Goal: Task Accomplishment & Management: Manage account settings

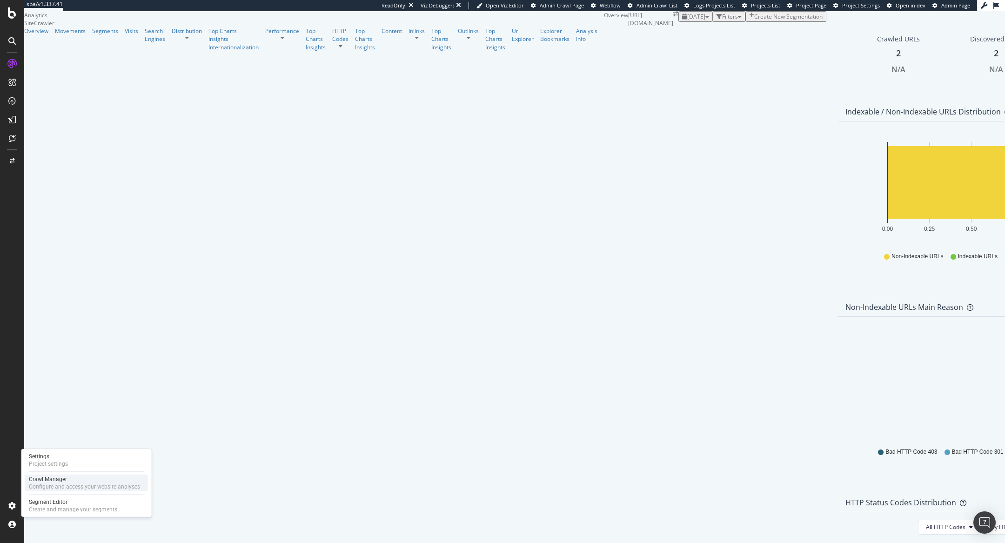
click at [42, 483] on div "Configure and access your website analyses" at bounding box center [84, 486] width 111 height 7
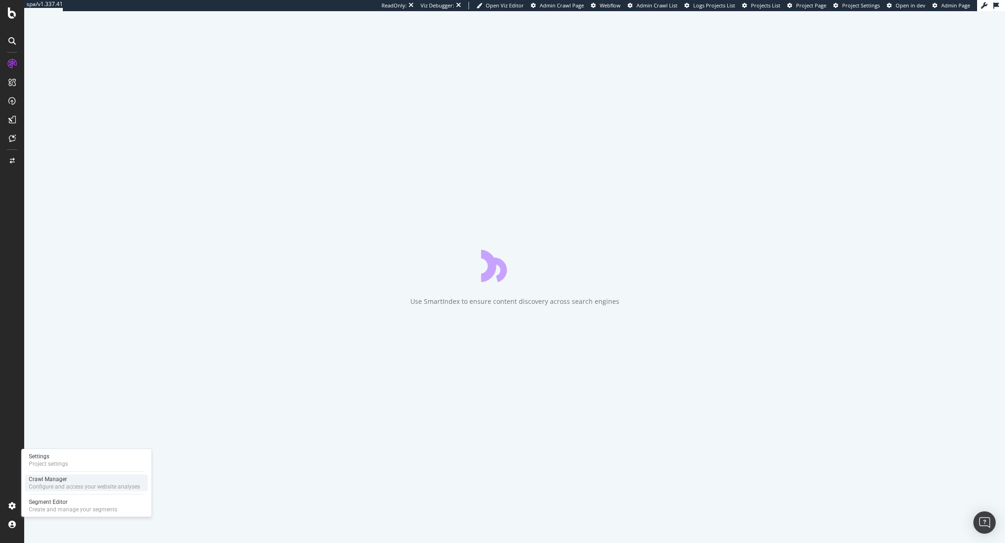
click at [45, 484] on div "Configure and access your website analyses" at bounding box center [84, 486] width 111 height 7
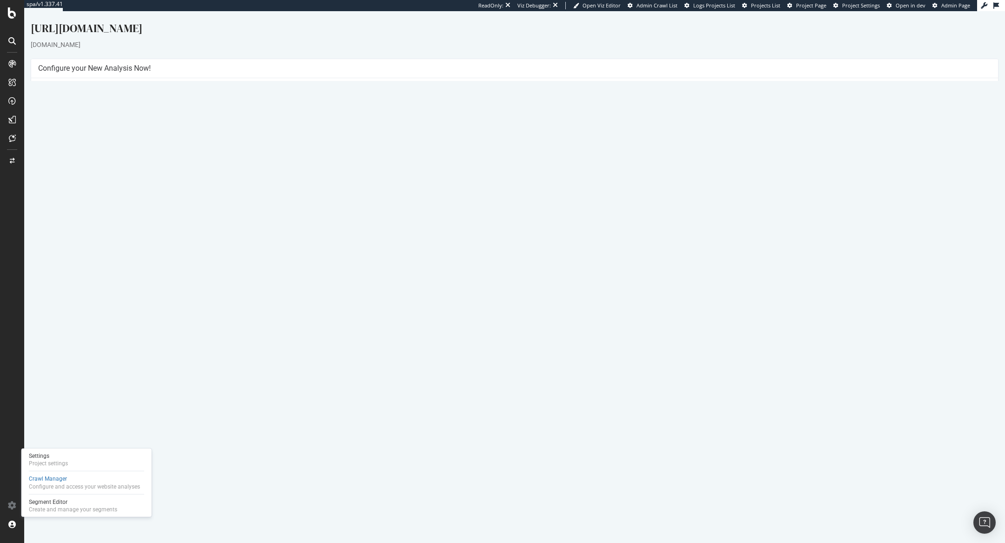
click at [254, 318] on link "Report" at bounding box center [243, 318] width 21 height 8
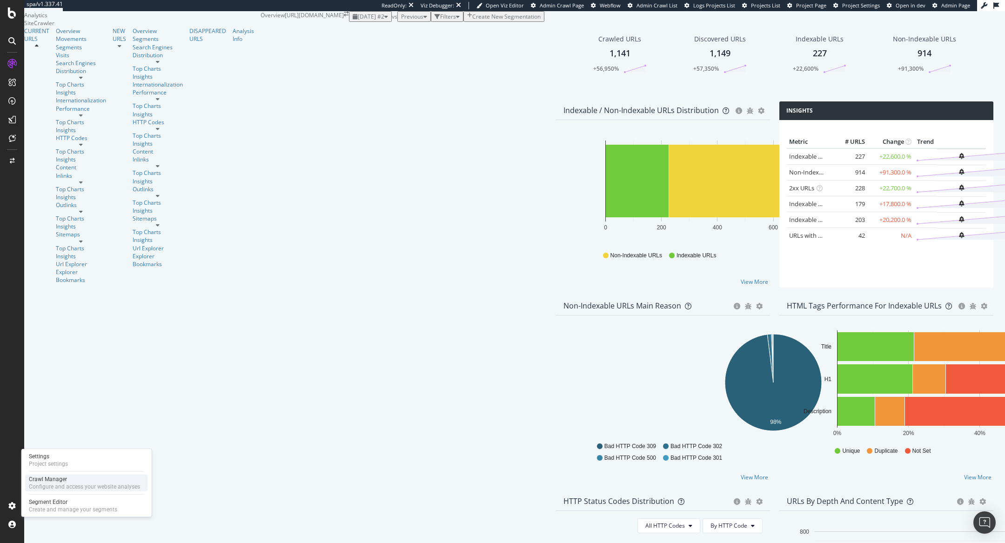
click at [39, 481] on div "Crawl Manager" at bounding box center [84, 478] width 111 height 7
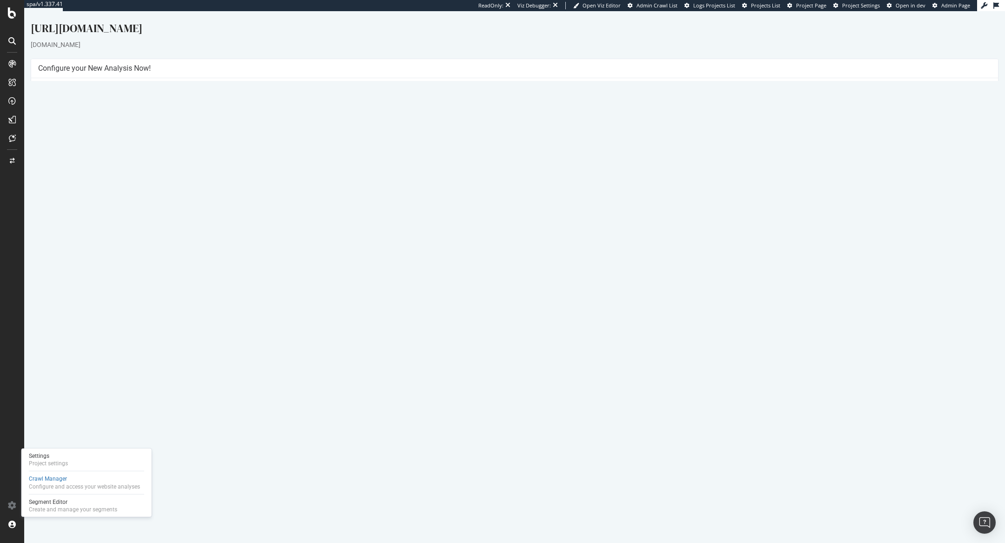
click at [254, 317] on link "Report" at bounding box center [243, 318] width 21 height 8
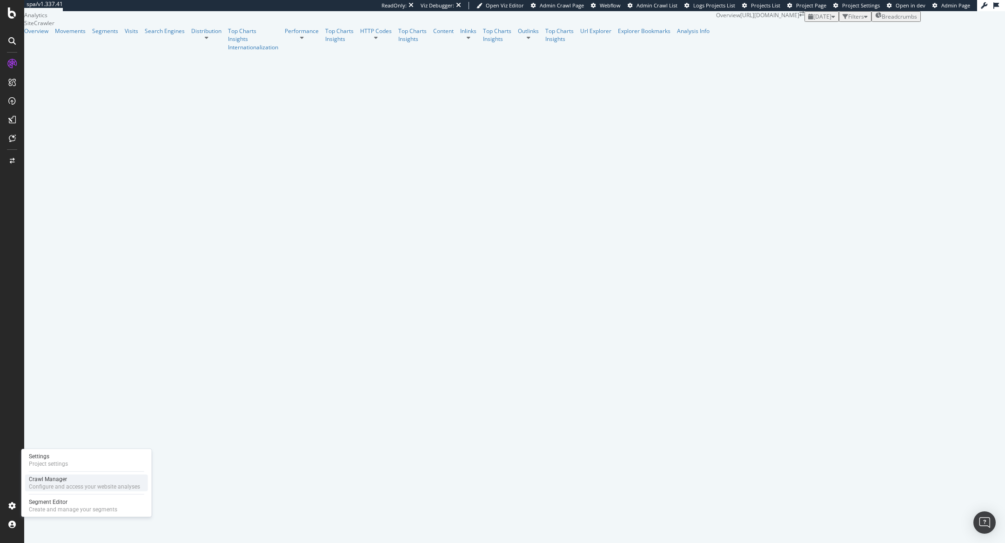
click at [42, 487] on div "Configure and access your website analyses" at bounding box center [84, 486] width 111 height 7
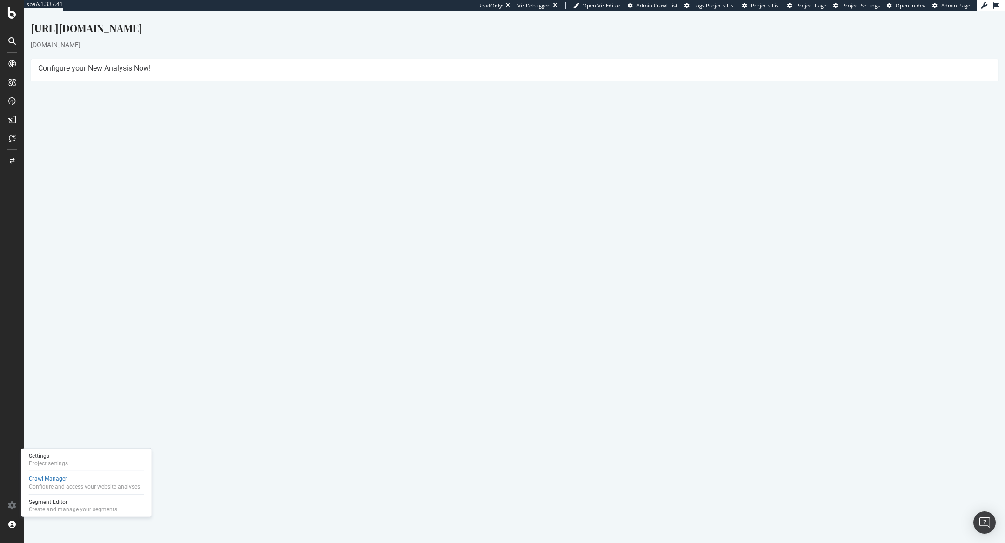
click at [232, 304] on link "Report" at bounding box center [221, 307] width 21 height 8
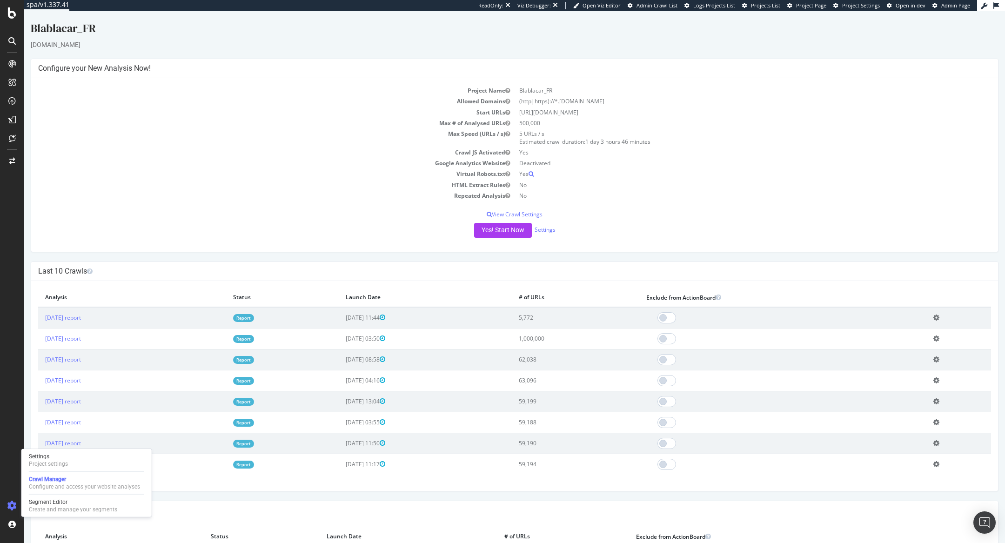
click at [254, 339] on link "Report" at bounding box center [243, 339] width 21 height 8
click at [254, 318] on link "Report" at bounding box center [243, 318] width 21 height 8
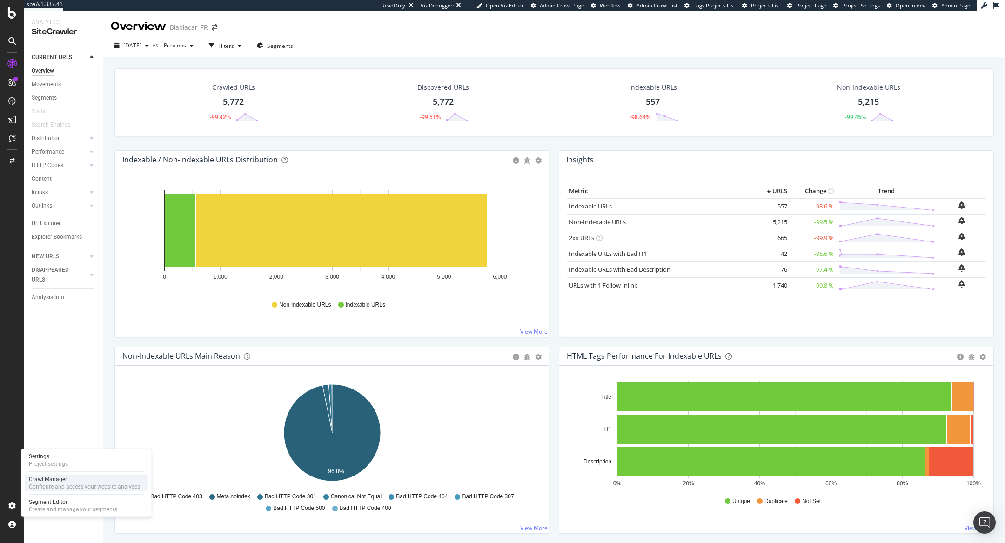
click at [43, 482] on div "Crawl Manager" at bounding box center [84, 478] width 111 height 7
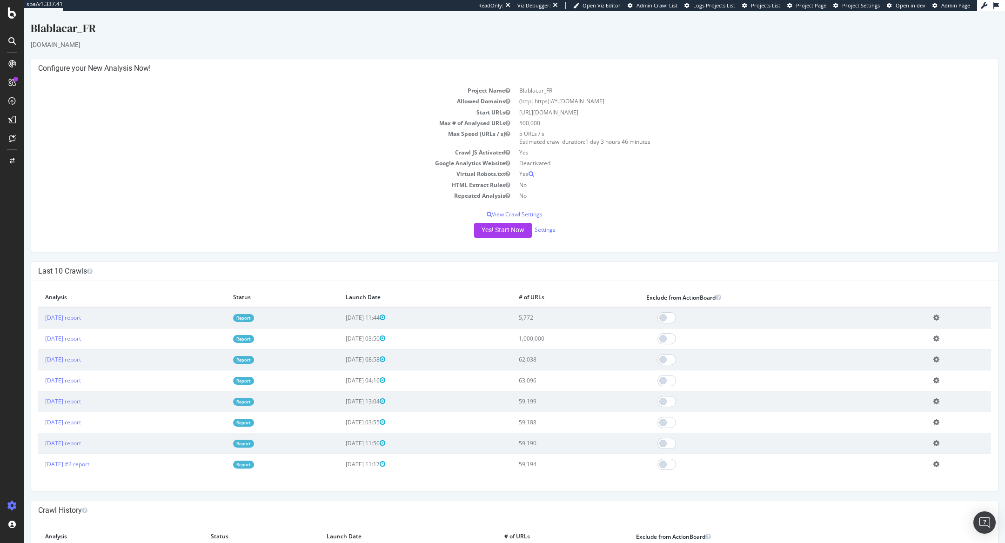
click at [254, 316] on link "Report" at bounding box center [243, 318] width 21 height 8
click at [541, 230] on link "Settings" at bounding box center [544, 230] width 21 height 8
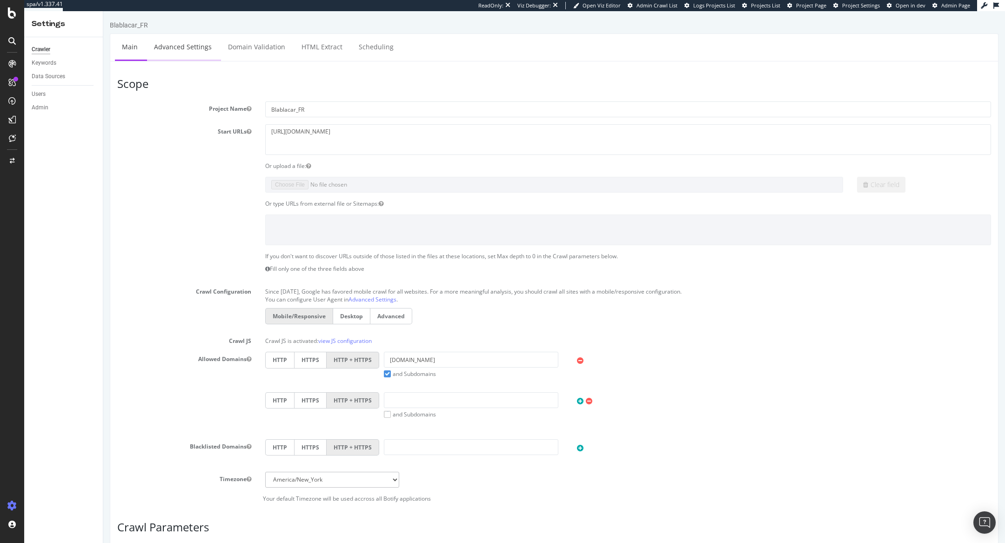
click at [167, 45] on link "Advanced Settings" at bounding box center [183, 47] width 72 height 26
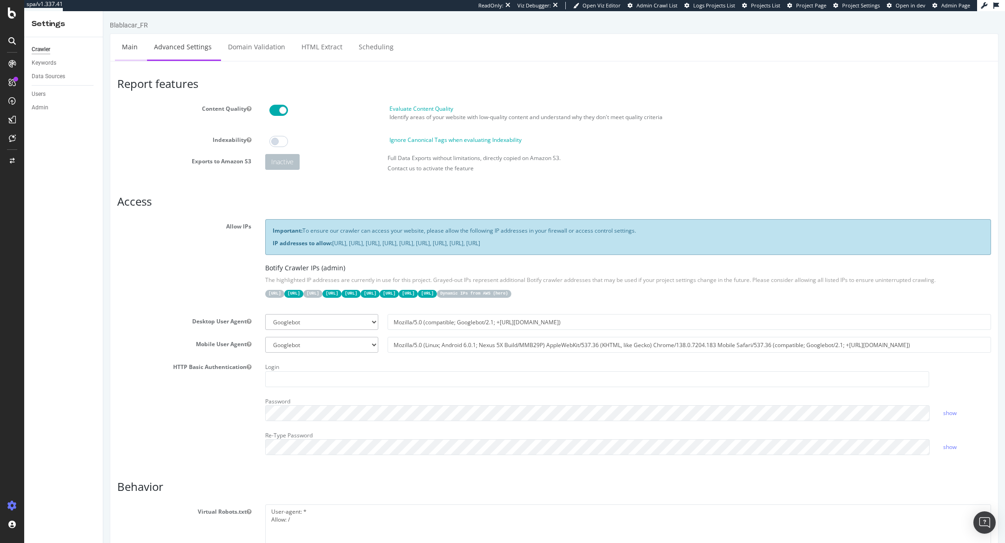
click at [129, 43] on link "Main" at bounding box center [130, 47] width 30 height 26
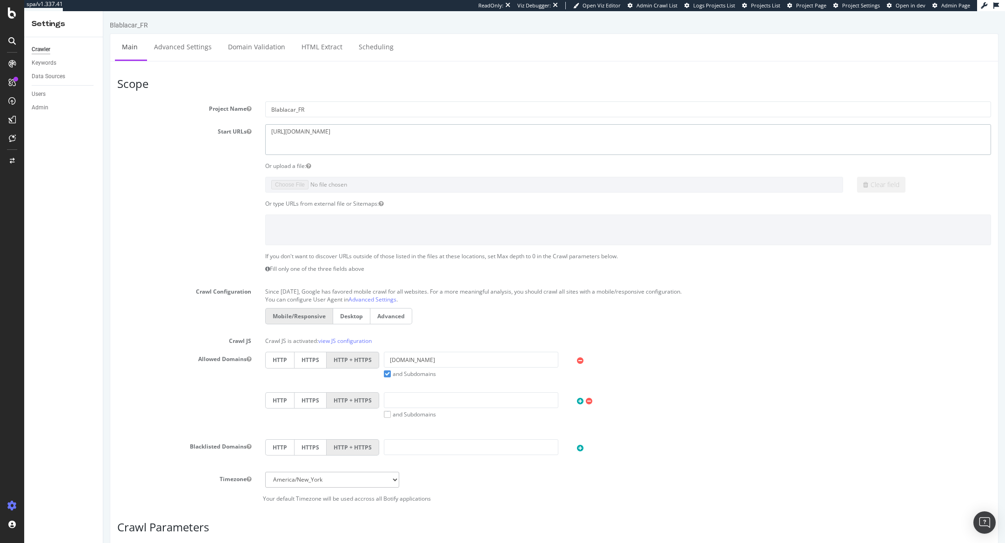
drag, startPoint x: 290, startPoint y: 130, endPoint x: 335, endPoint y: 130, distance: 45.1
click at [335, 130] on textarea "https://www.blablacar.fr/" at bounding box center [628, 139] width 726 height 30
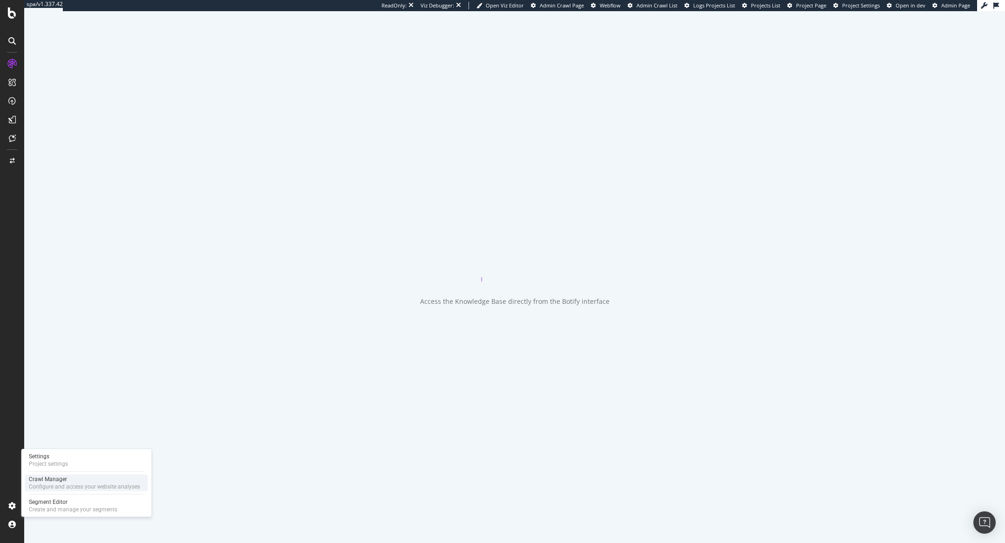
click at [49, 483] on div "Configure and access your website analyses" at bounding box center [84, 486] width 111 height 7
click at [47, 480] on div "Crawl Manager" at bounding box center [84, 478] width 111 height 7
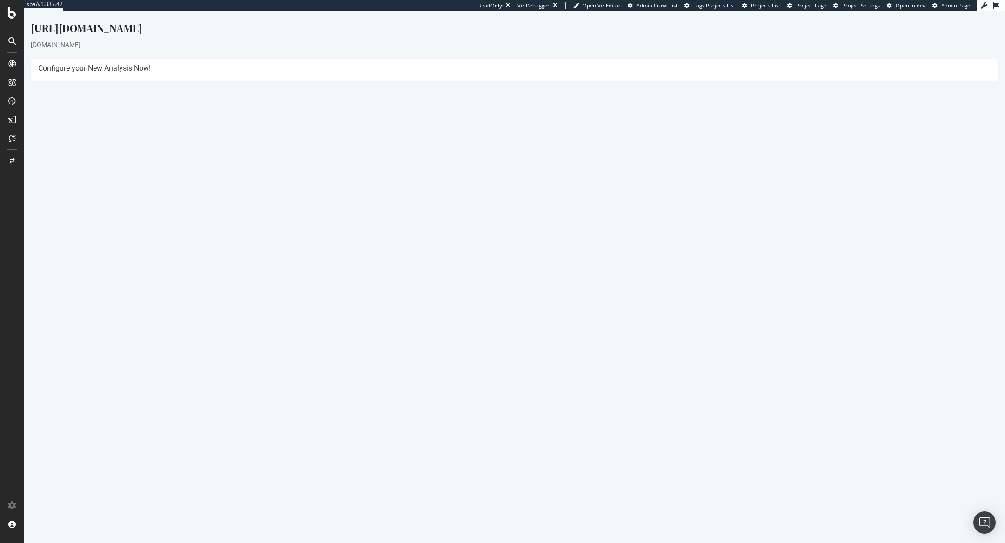
click at [232, 318] on link "Report" at bounding box center [221, 318] width 21 height 8
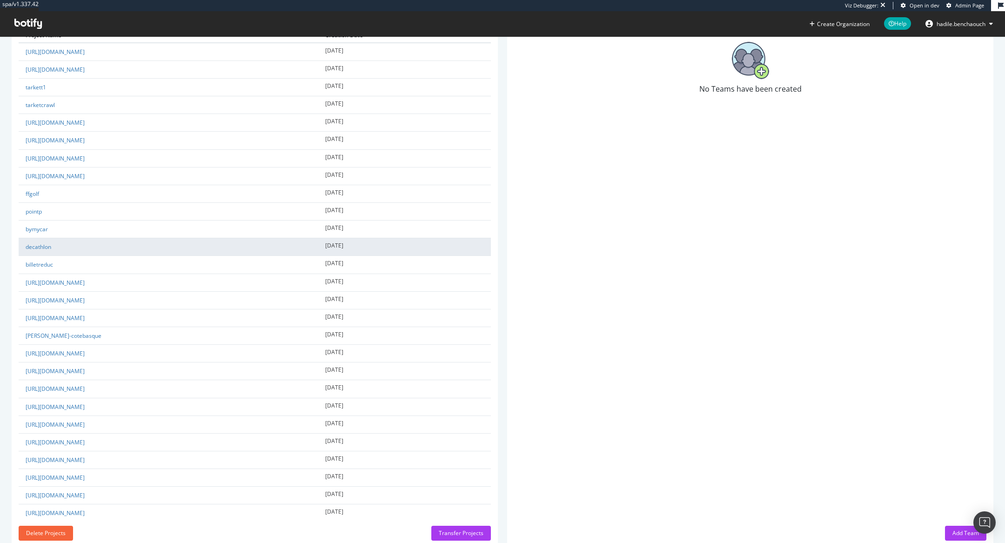
scroll to position [287, 0]
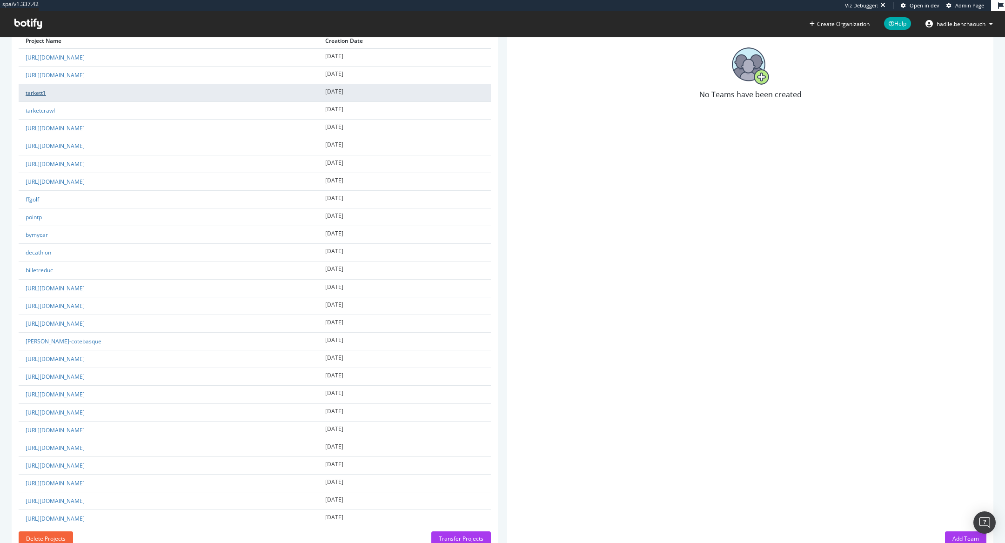
click at [40, 94] on link "tarkett1" at bounding box center [36, 93] width 20 height 8
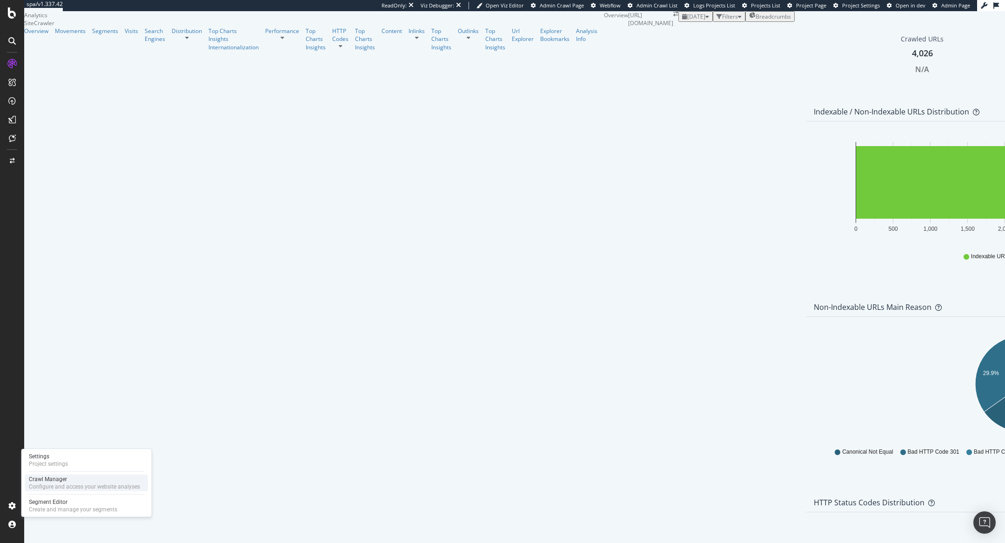
click at [37, 482] on div "Crawl Manager" at bounding box center [84, 478] width 111 height 7
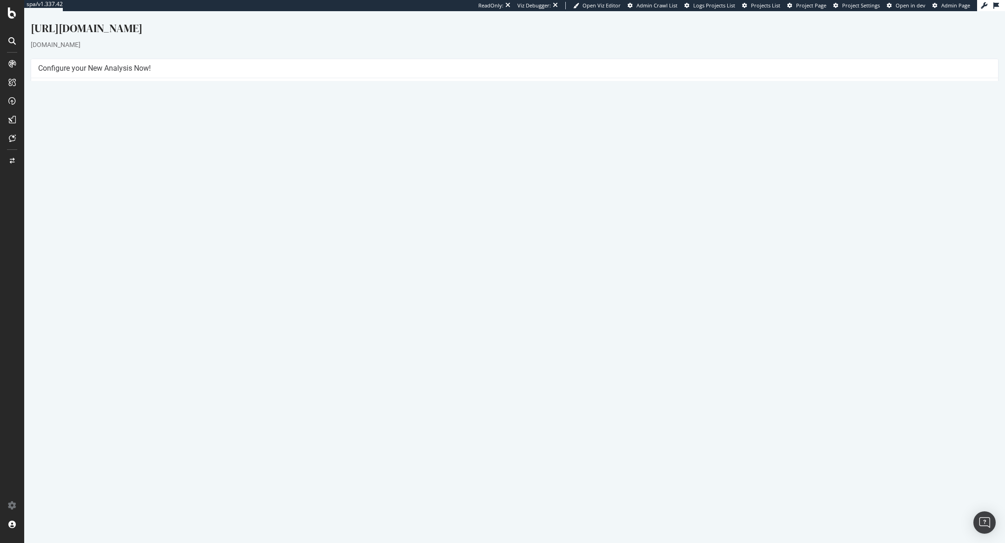
click at [232, 306] on link "Report" at bounding box center [221, 307] width 21 height 8
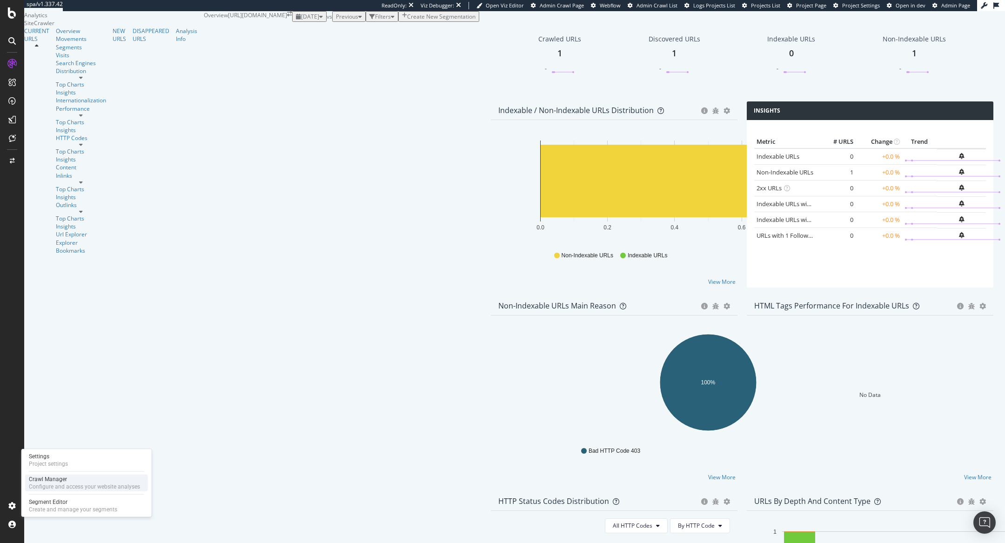
click at [37, 485] on div "Configure and access your website analyses" at bounding box center [84, 486] width 111 height 7
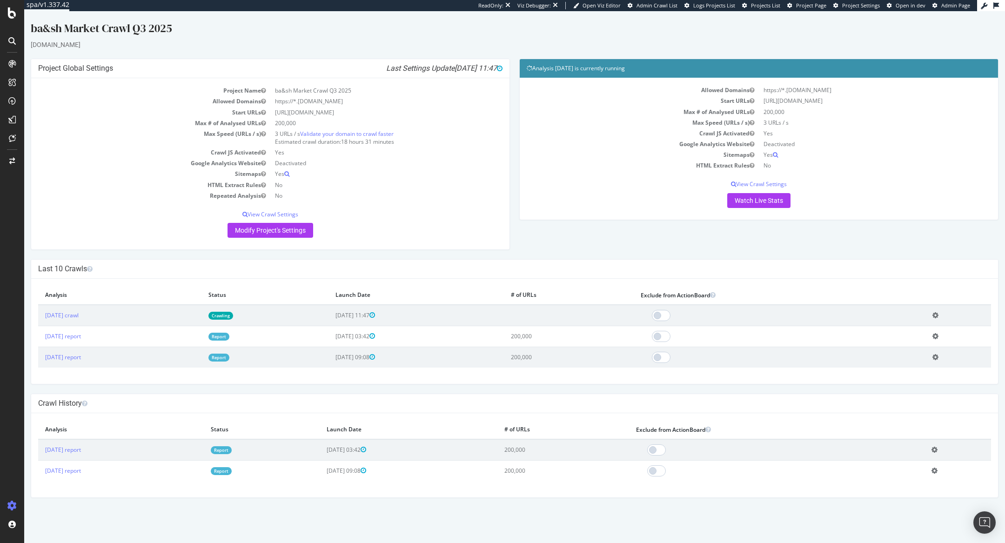
click at [233, 315] on link "Crawling" at bounding box center [220, 316] width 25 height 8
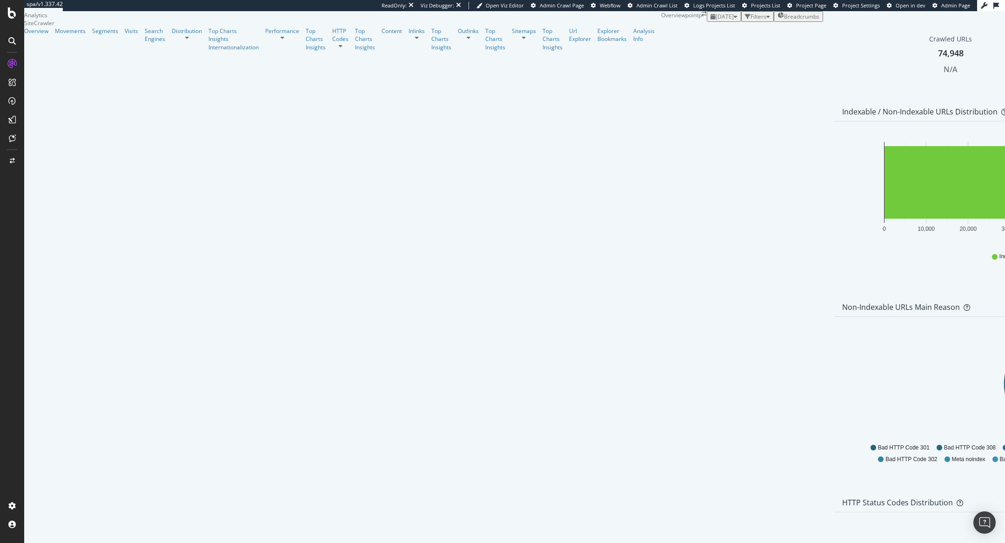
scroll to position [543, 0]
click at [172, 35] on link "Distribution" at bounding box center [187, 31] width 30 height 8
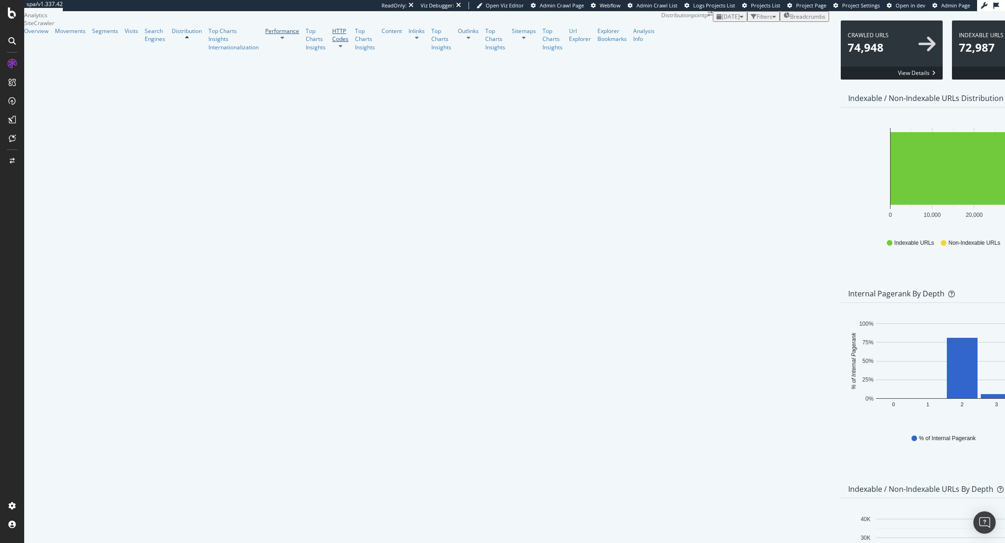
click at [265, 35] on link "Performance" at bounding box center [282, 31] width 34 height 8
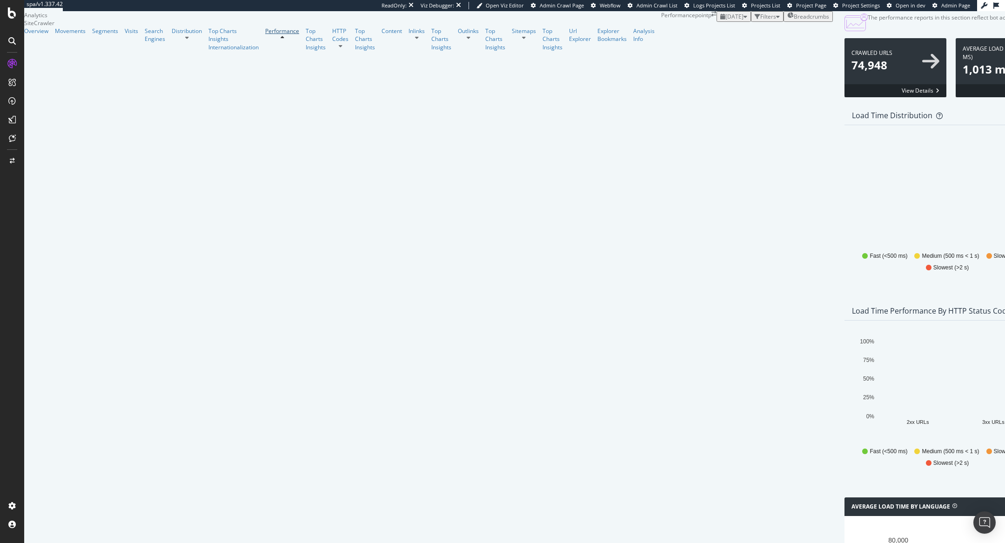
scroll to position [635, 0]
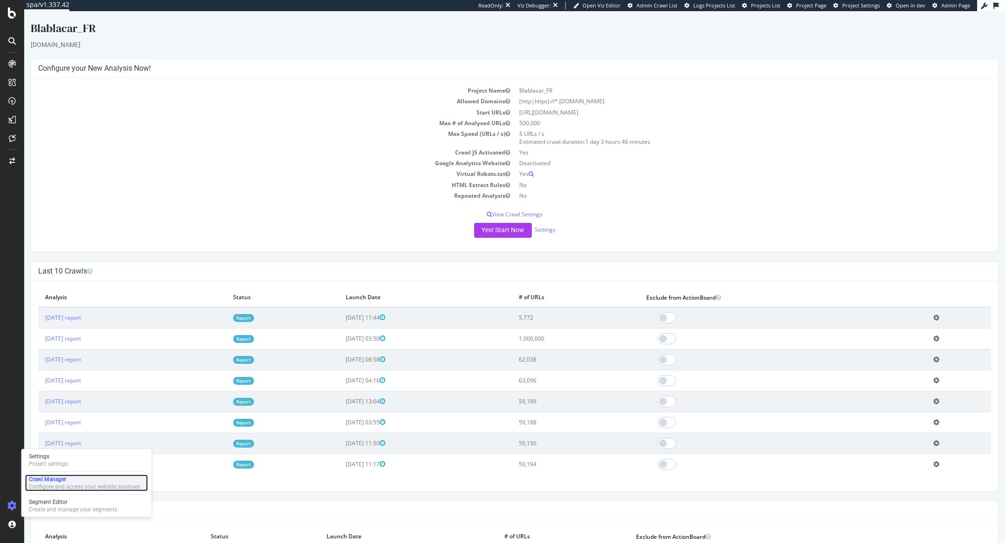
click at [32, 487] on div "Configure and access your website analyses" at bounding box center [84, 486] width 111 height 7
click at [254, 339] on link "Report" at bounding box center [243, 339] width 21 height 8
click at [254, 314] on link "Report" at bounding box center [243, 318] width 21 height 8
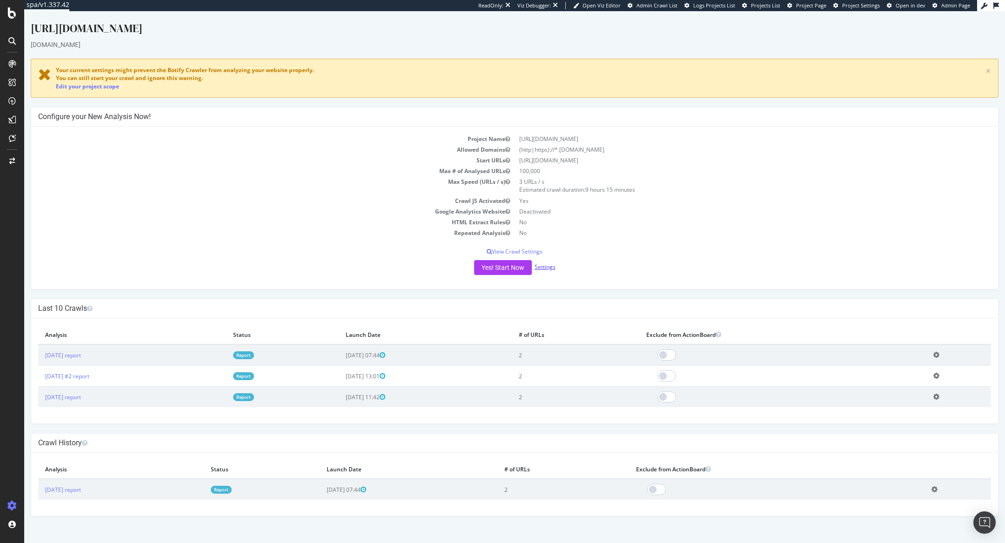
click at [548, 267] on link "Settings" at bounding box center [544, 267] width 21 height 8
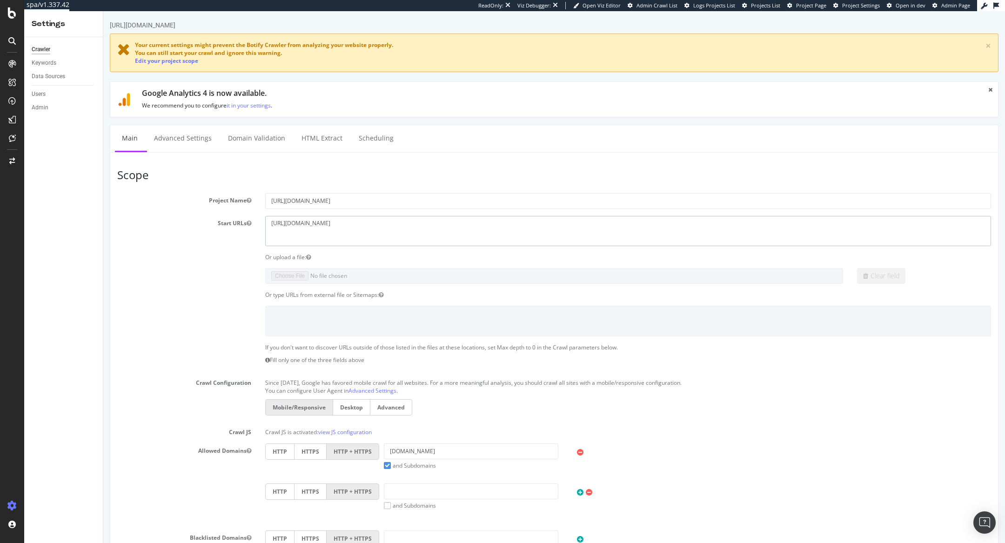
click at [417, 230] on textarea "[URL][DOMAIN_NAME]" at bounding box center [628, 231] width 726 height 30
drag, startPoint x: 288, startPoint y: 223, endPoint x: 300, endPoint y: 223, distance: 12.1
click at [300, 223] on textarea "[URL][DOMAIN_NAME]" at bounding box center [628, 231] width 726 height 30
click at [316, 224] on textarea "[URL][DOMAIN_NAME]" at bounding box center [628, 231] width 726 height 30
drag, startPoint x: 291, startPoint y: 221, endPoint x: 320, endPoint y: 220, distance: 28.8
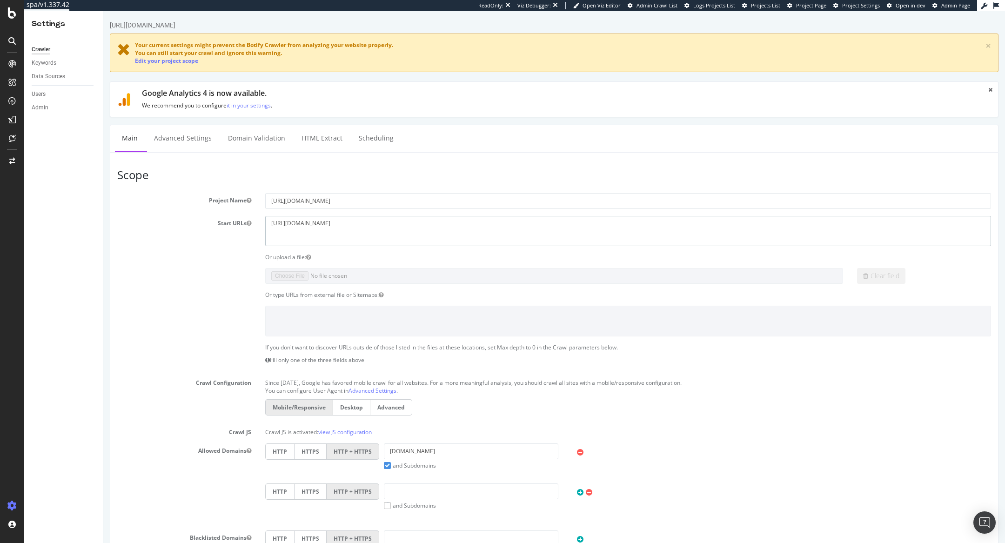
click at [321, 220] on textarea "[URL][DOMAIN_NAME]" at bounding box center [628, 231] width 726 height 30
